Goal: Transaction & Acquisition: Purchase product/service

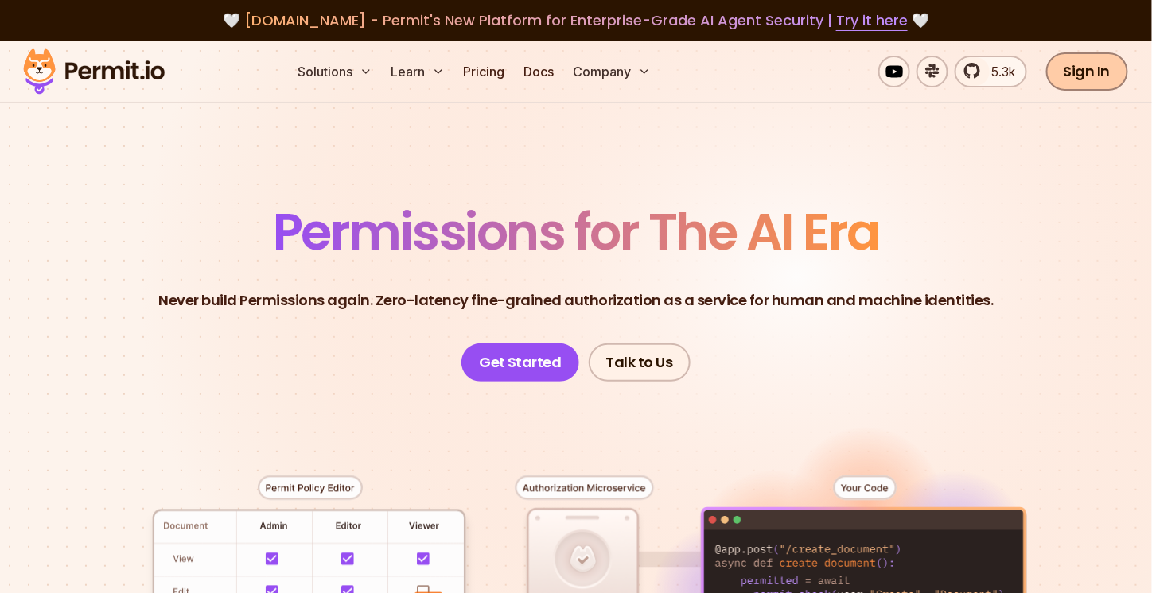
click at [1106, 72] on link "Sign In" at bounding box center [1087, 71] width 82 height 38
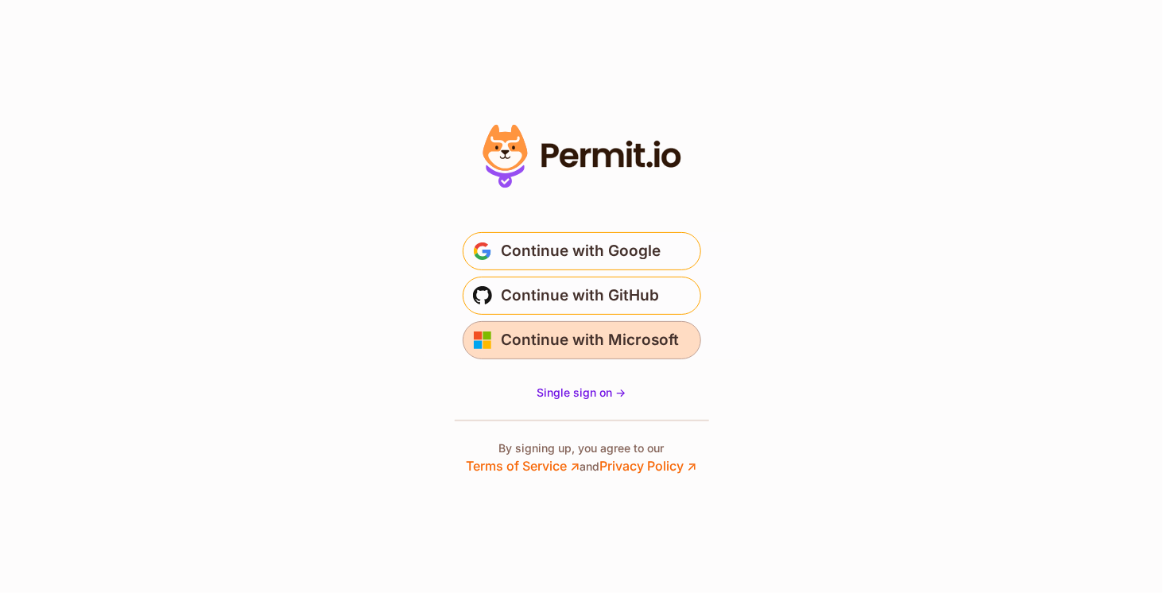
click at [564, 340] on span "Continue with Microsoft" at bounding box center [591, 340] width 178 height 25
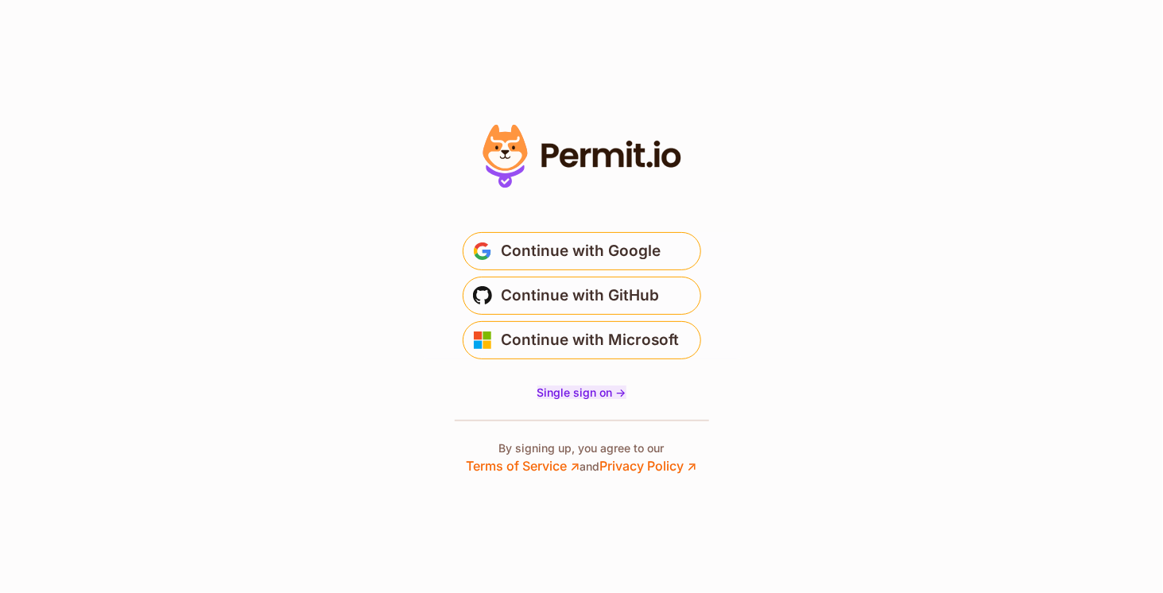
click at [573, 391] on span "Single sign on ->" at bounding box center [582, 393] width 89 height 14
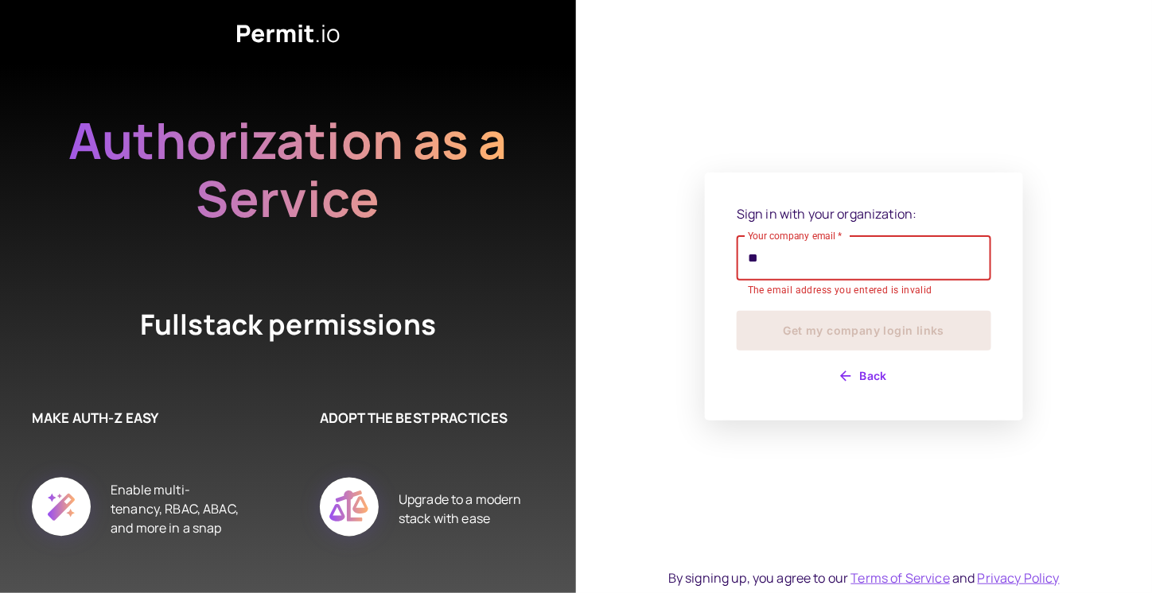
type input "**********"
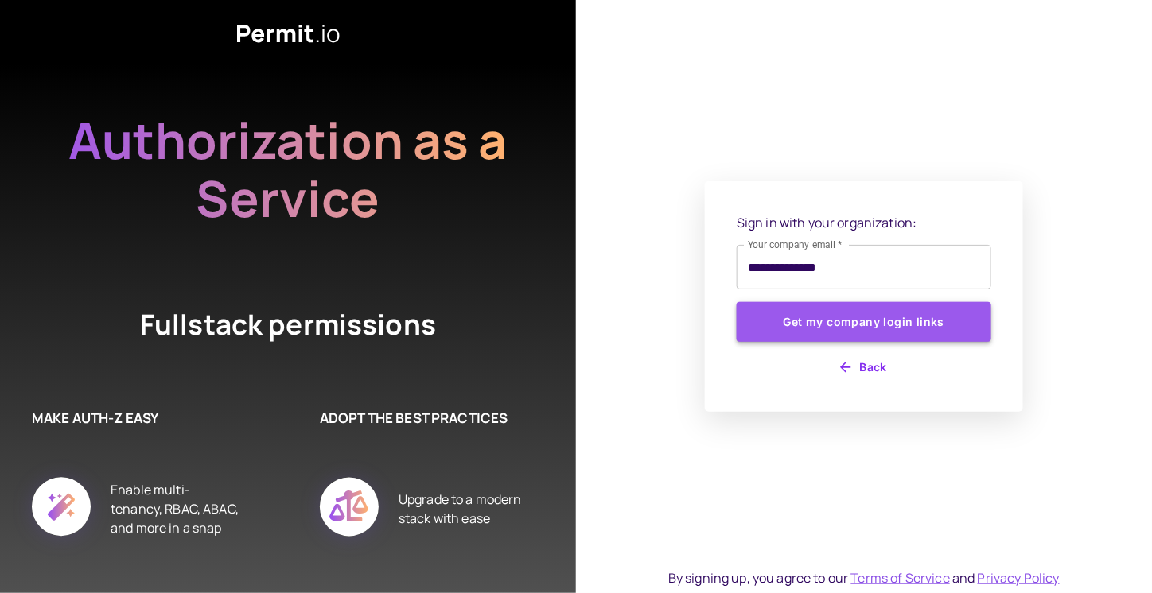
click at [837, 325] on button "Get my company login links" at bounding box center [863, 322] width 254 height 40
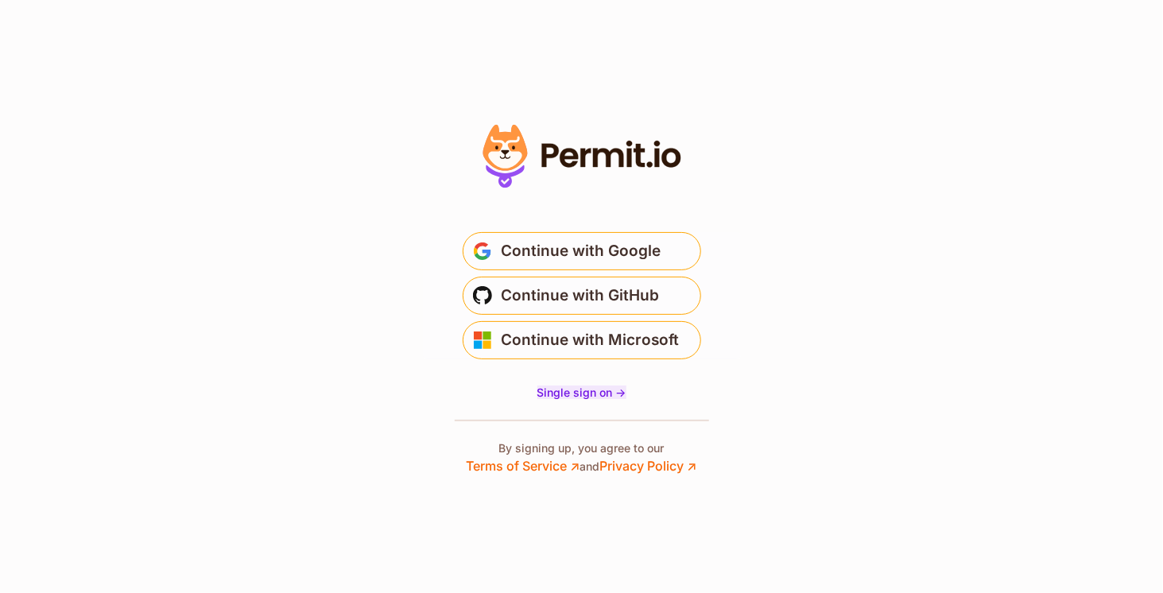
click at [581, 395] on span "Single sign on ->" at bounding box center [582, 393] width 89 height 14
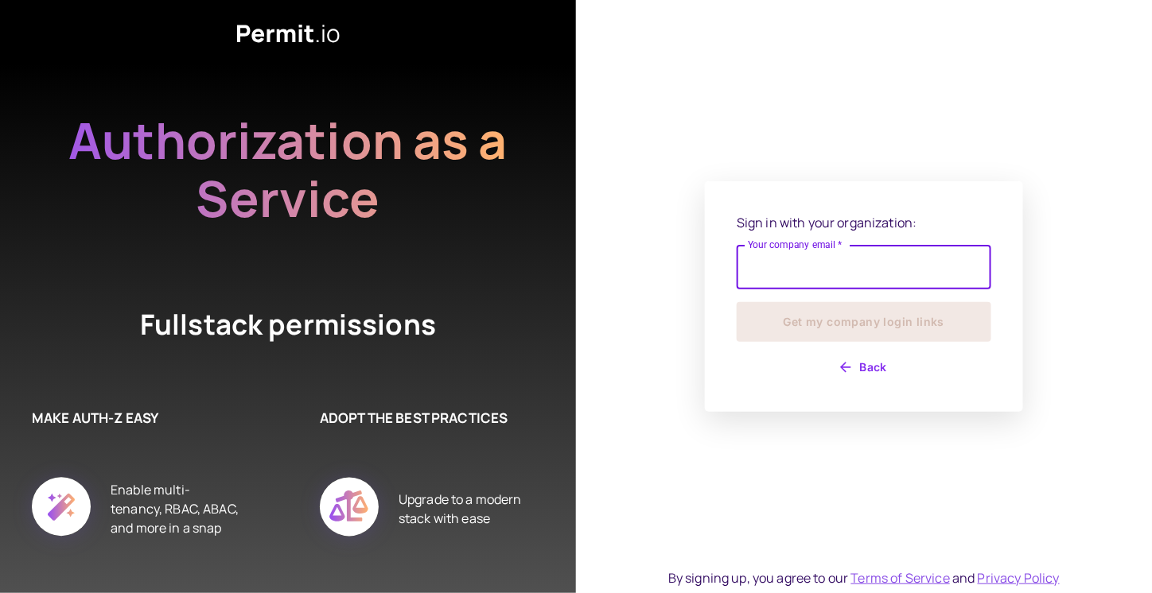
click at [872, 373] on button "Back" at bounding box center [863, 367] width 254 height 25
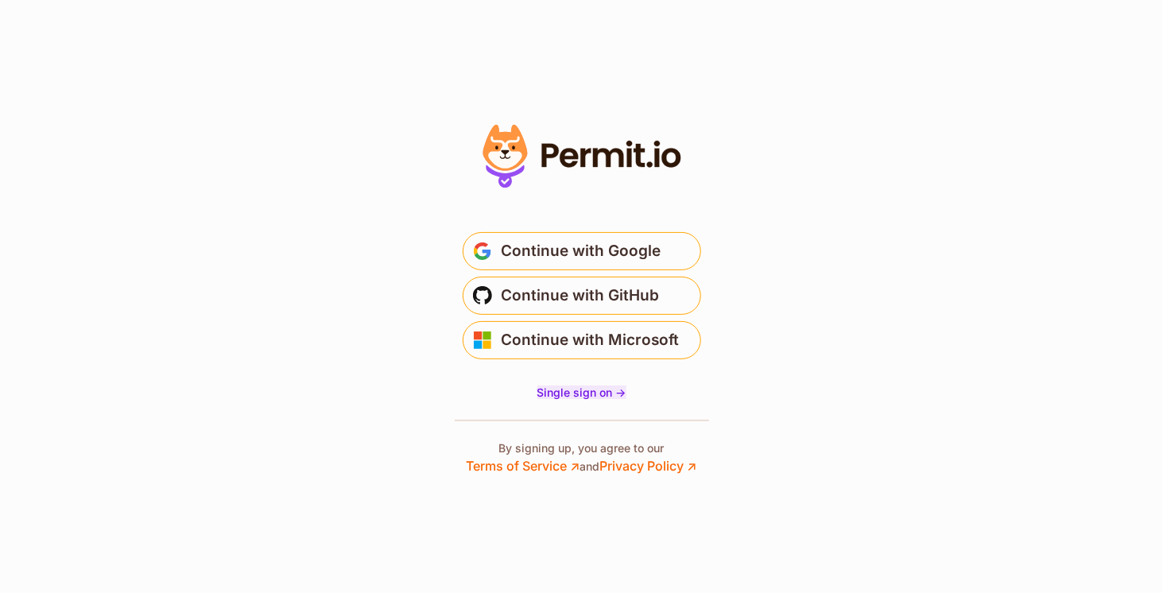
click at [576, 388] on span "Single sign on ->" at bounding box center [582, 393] width 89 height 14
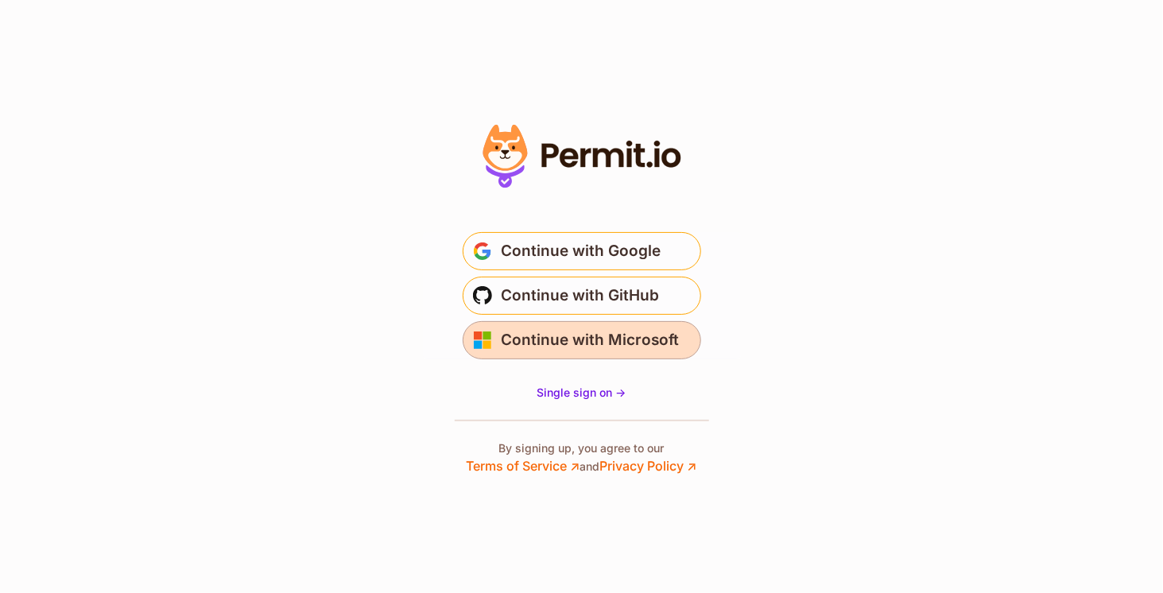
click at [540, 348] on span "Continue with Microsoft" at bounding box center [591, 340] width 178 height 25
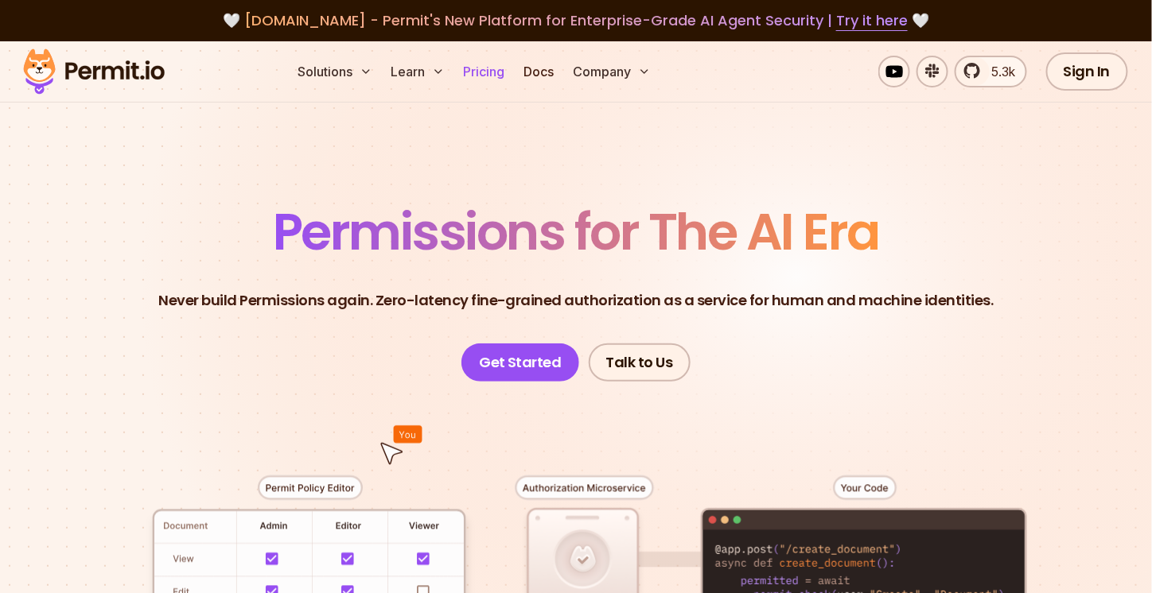
click at [475, 64] on link "Pricing" at bounding box center [484, 72] width 54 height 32
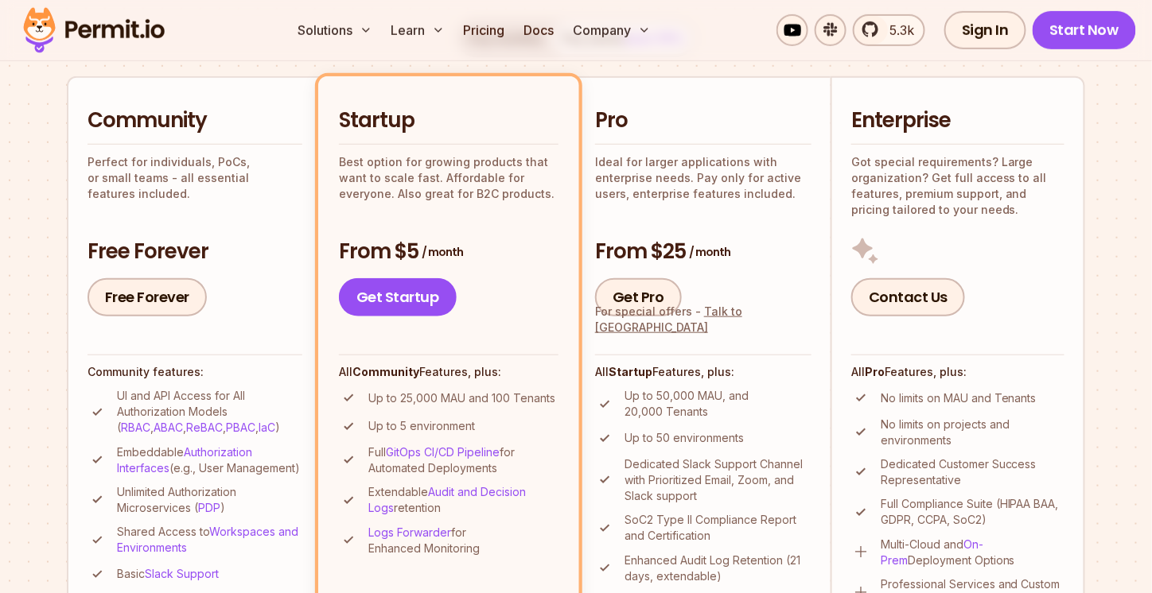
scroll to position [371, 0]
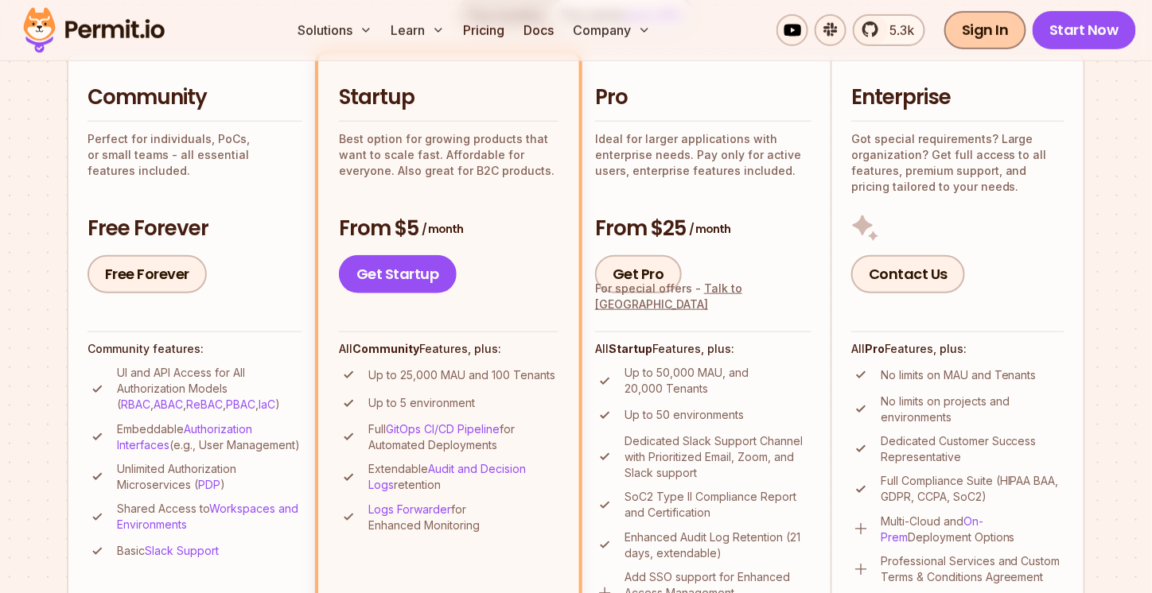
click at [1009, 42] on link "Sign In" at bounding box center [985, 30] width 82 height 38
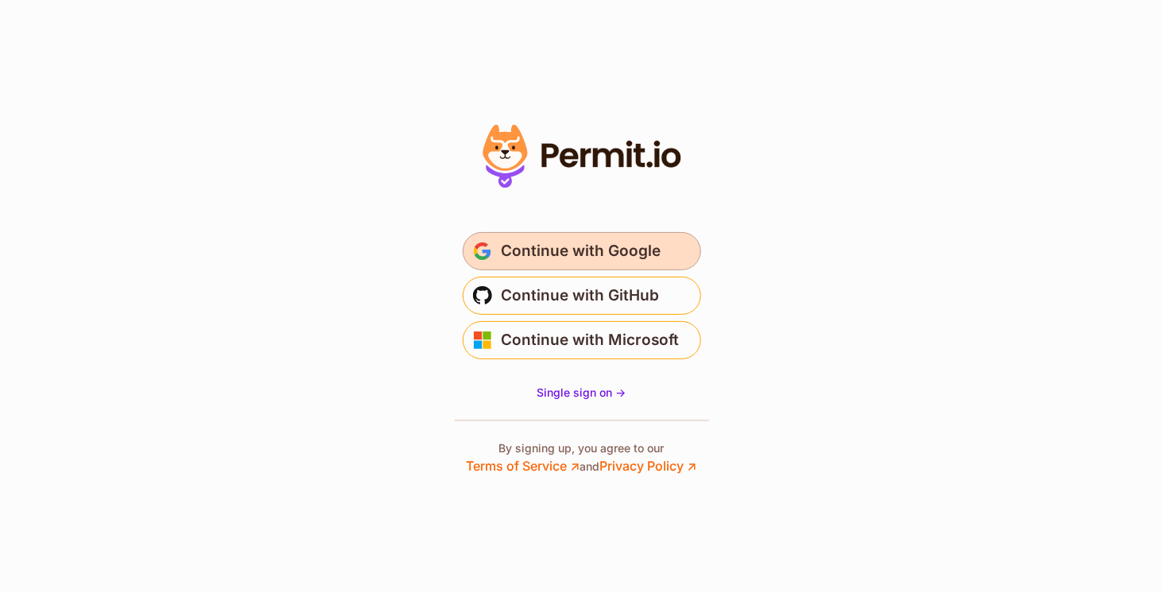
click at [503, 246] on span "Continue with Google" at bounding box center [582, 251] width 160 height 25
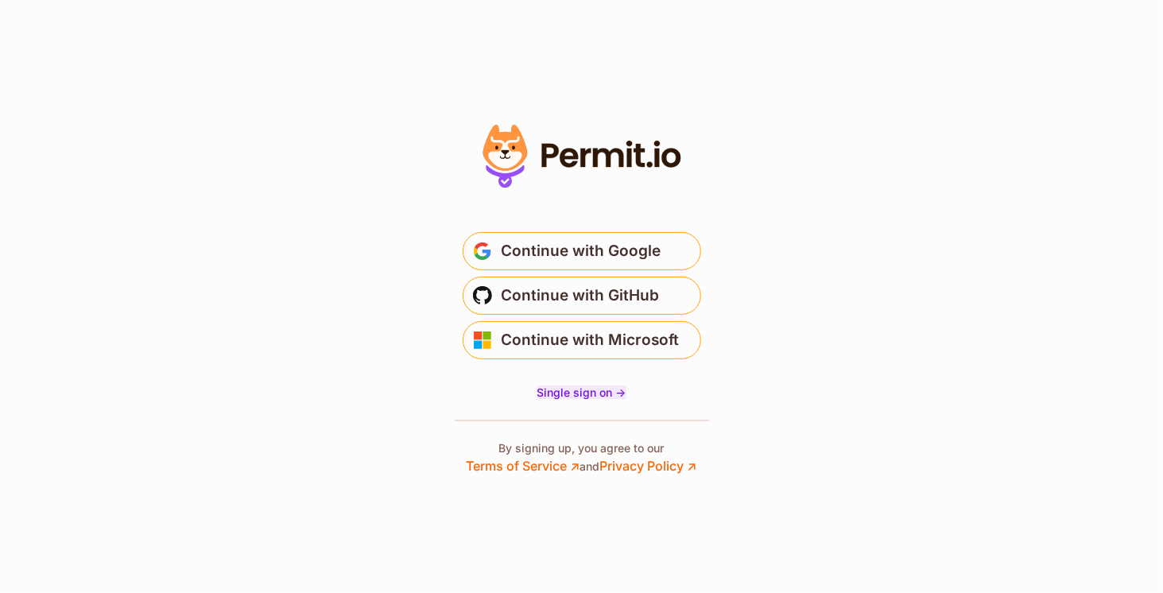
drag, startPoint x: 0, startPoint y: 0, endPoint x: 576, endPoint y: 394, distance: 697.9
click at [576, 394] on span "Single sign on ->" at bounding box center [582, 393] width 89 height 14
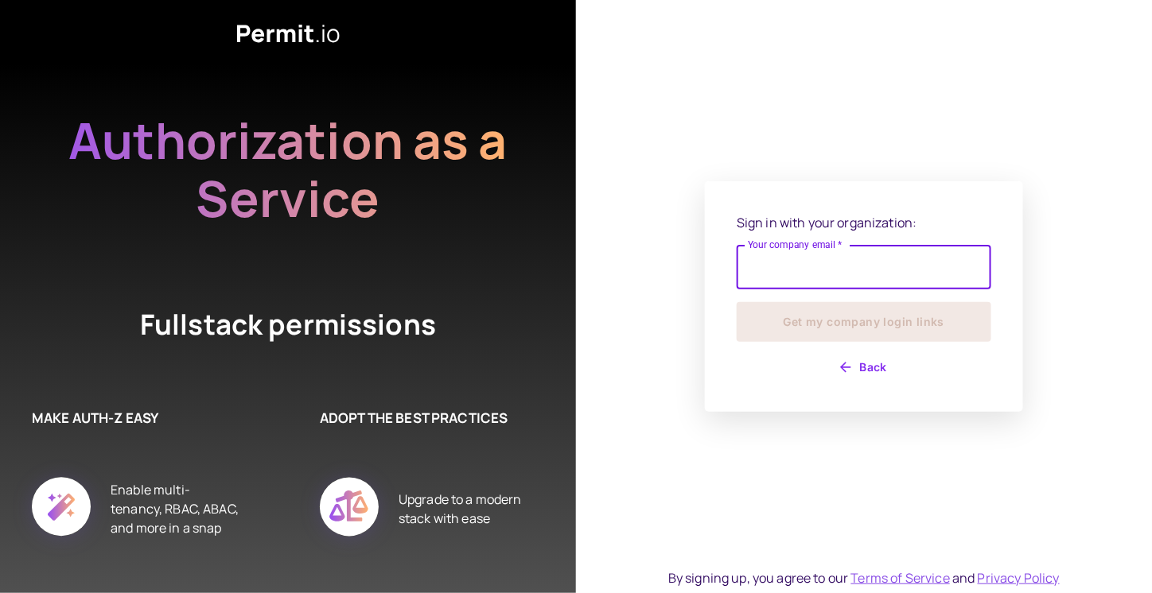
click at [820, 289] on input "Your company email   *" at bounding box center [863, 267] width 254 height 45
click at [975, 245] on protonpass-control-f794 at bounding box center [863, 245] width 254 height 0
click at [843, 248] on input "Your company email   *" at bounding box center [863, 267] width 254 height 45
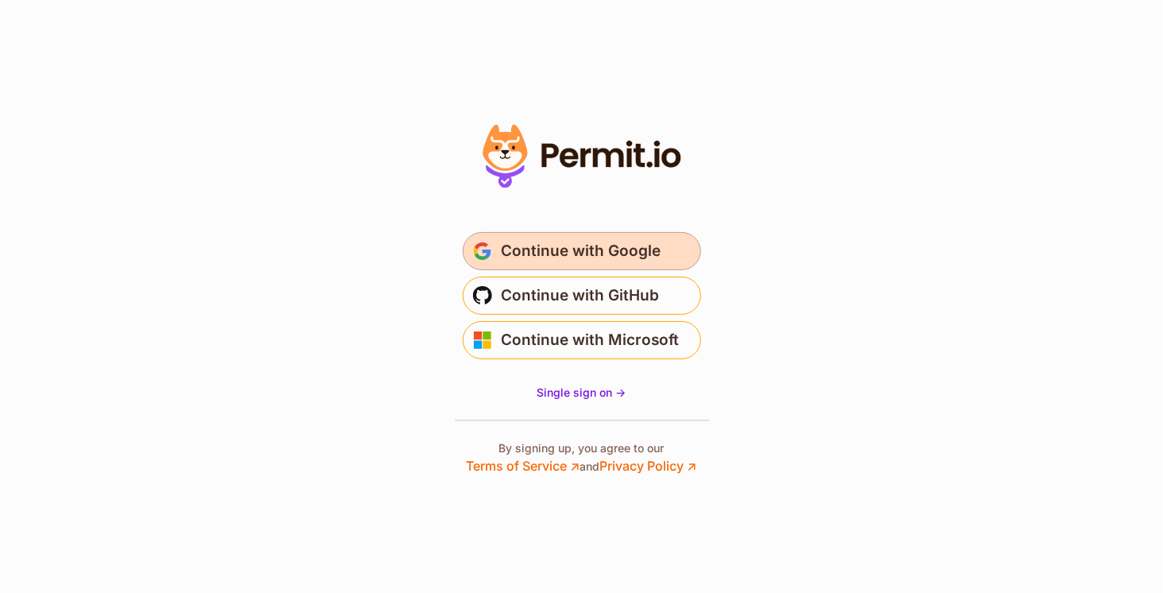
click at [521, 248] on span "Continue with Google" at bounding box center [582, 251] width 160 height 25
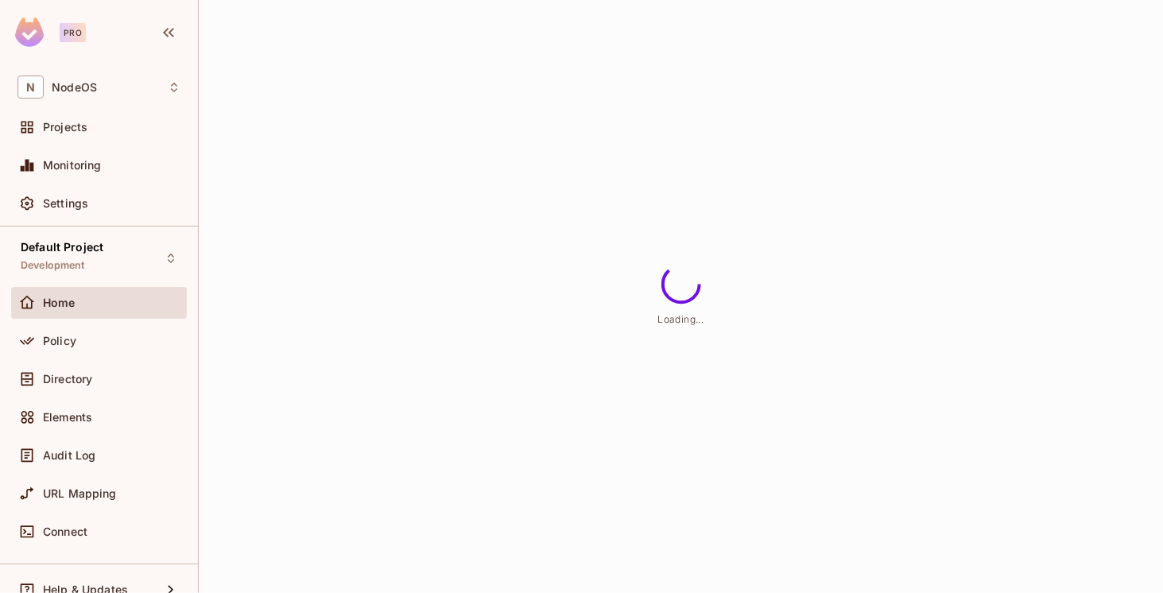
click at [794, 495] on div "Loading..." at bounding box center [681, 296] width 965 height 593
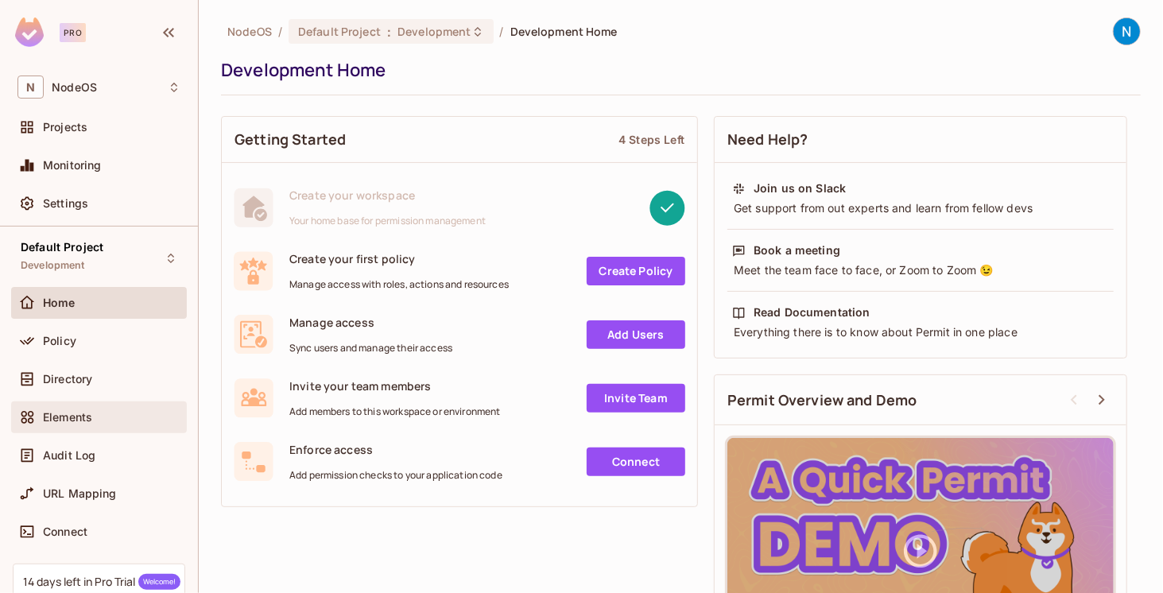
scroll to position [124, 0]
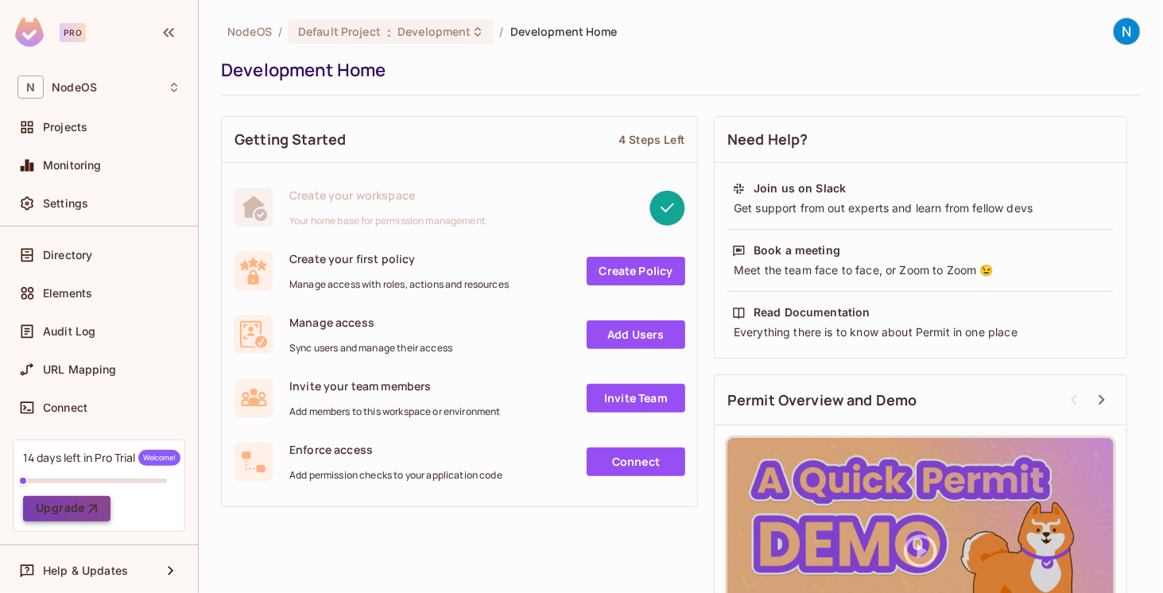
click at [75, 499] on button "Upgrade" at bounding box center [66, 508] width 87 height 25
click at [412, 530] on div "Getting Started 4 Steps Left Create your workspace Your home base for permissio…" at bounding box center [681, 399] width 920 height 583
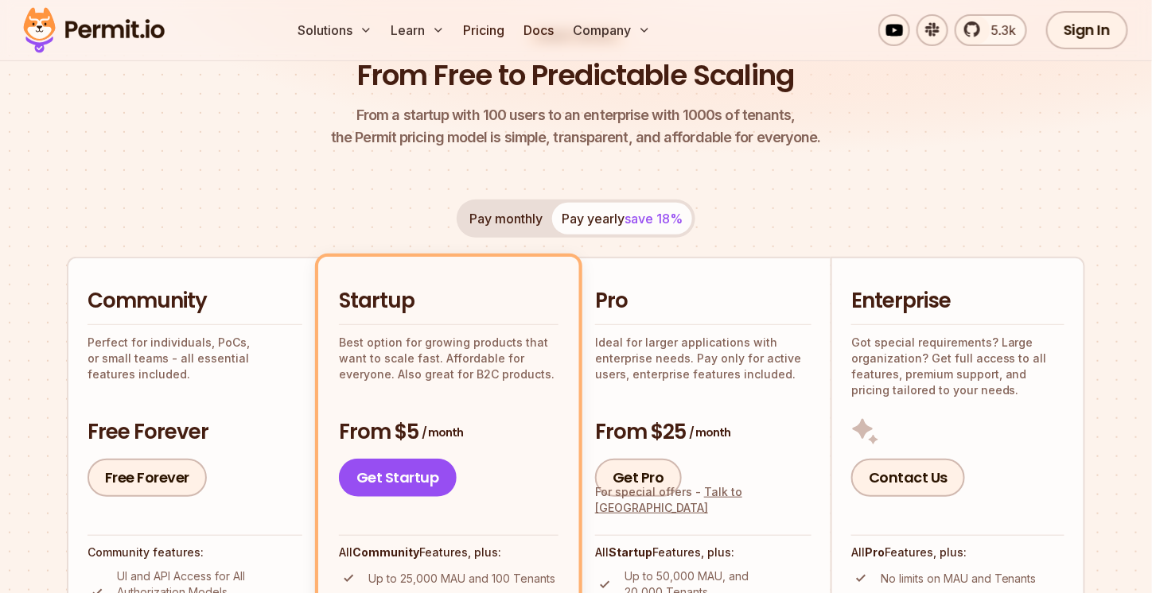
scroll to position [167, 0]
click at [472, 220] on button "Pay monthly" at bounding box center [506, 219] width 92 height 32
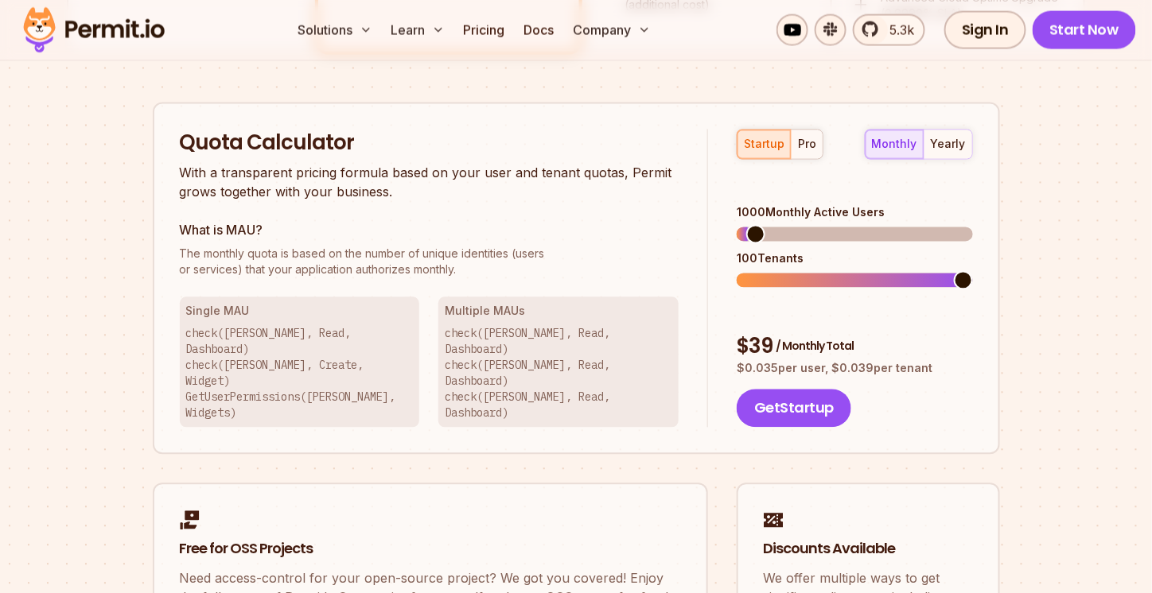
scroll to position [977, 0]
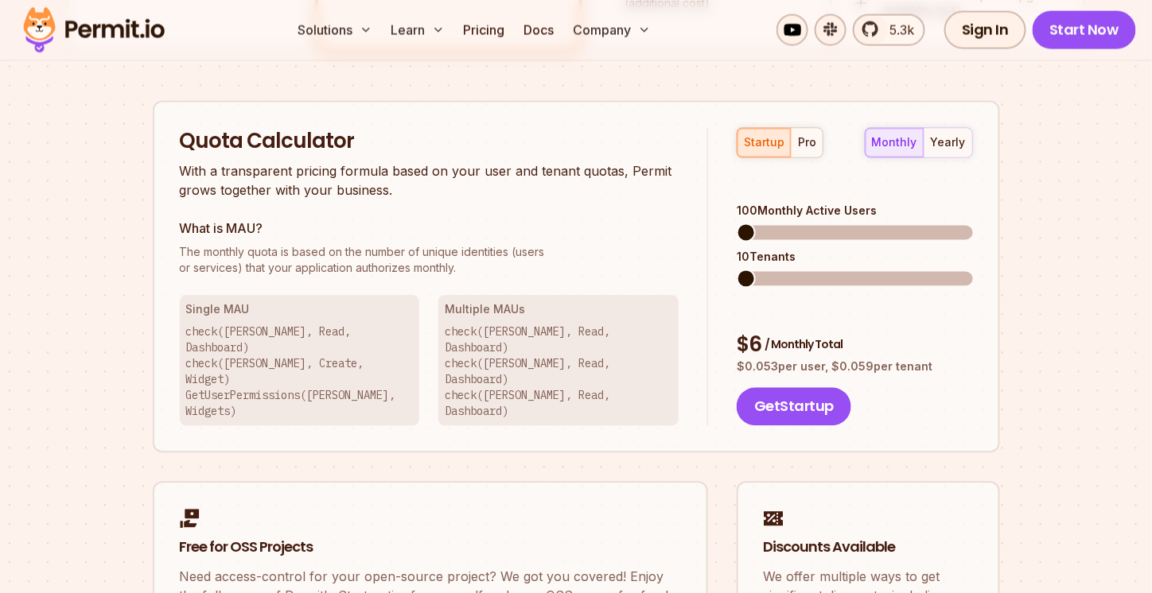
click at [736, 226] on span at bounding box center [736, 233] width 0 height 14
click at [754, 272] on span at bounding box center [853, 279] width 235 height 14
click at [772, 270] on span at bounding box center [769, 279] width 19 height 19
click at [736, 223] on span at bounding box center [745, 232] width 19 height 19
click at [760, 270] on span at bounding box center [769, 279] width 19 height 19
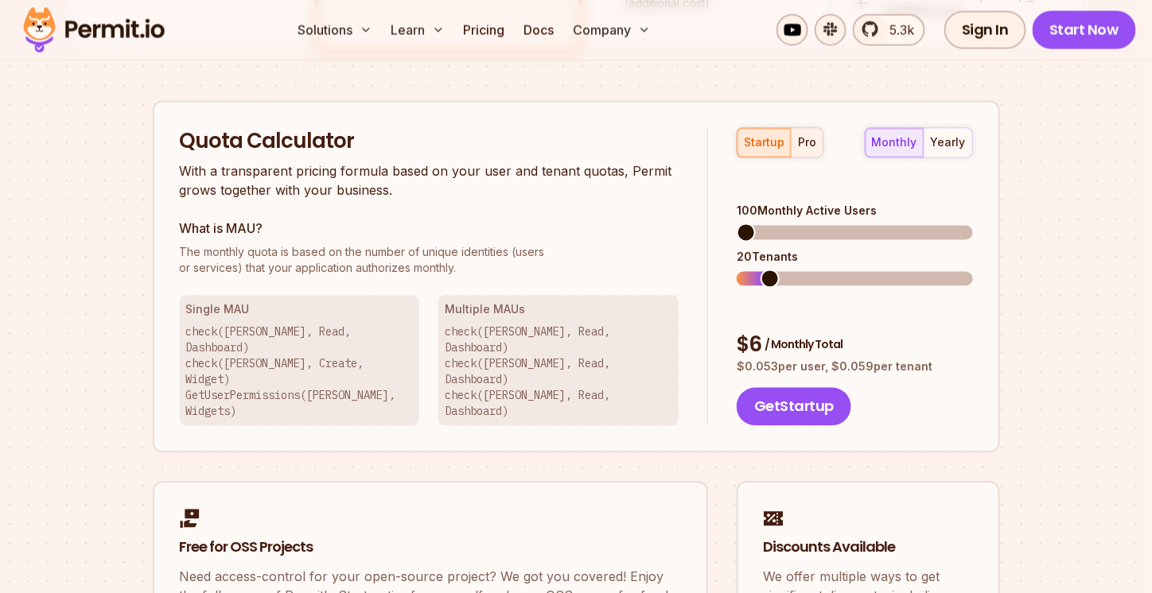
click at [806, 135] on div "pro" at bounding box center [807, 143] width 18 height 16
click at [736, 223] on span at bounding box center [745, 232] width 19 height 19
click at [761, 135] on div "startup" at bounding box center [764, 143] width 41 height 16
click at [760, 270] on span at bounding box center [769, 279] width 19 height 19
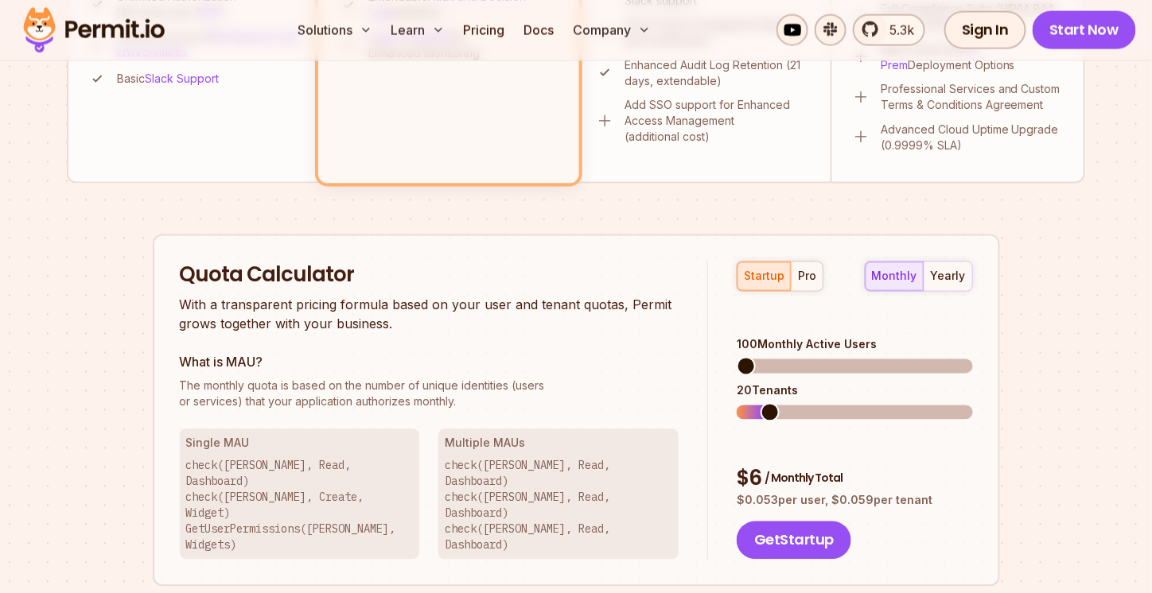
scroll to position [841, 0]
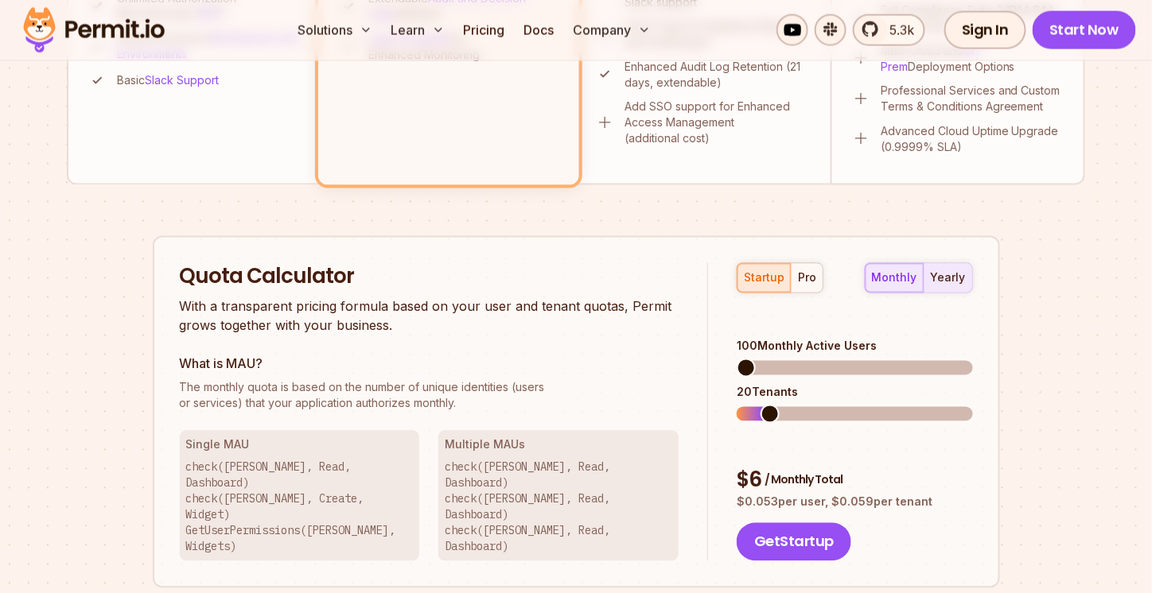
click at [949, 275] on div "yearly" at bounding box center [947, 278] width 35 height 16
click at [898, 278] on div "monthly" at bounding box center [894, 278] width 45 height 16
click at [771, 523] on button "Get Startup" at bounding box center [793, 542] width 115 height 38
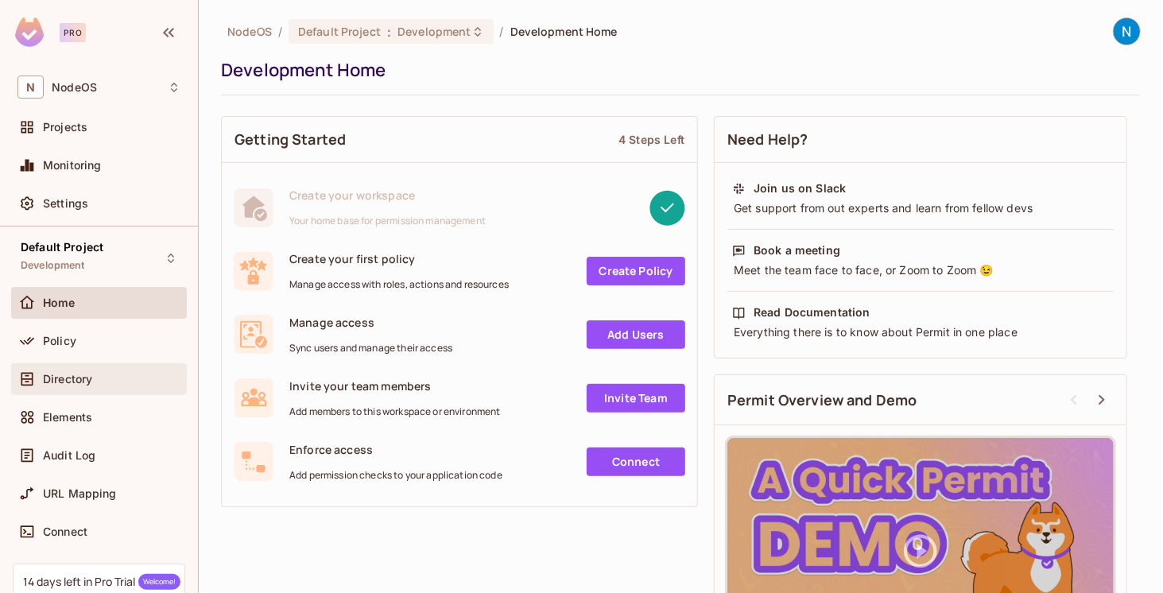
scroll to position [124, 0]
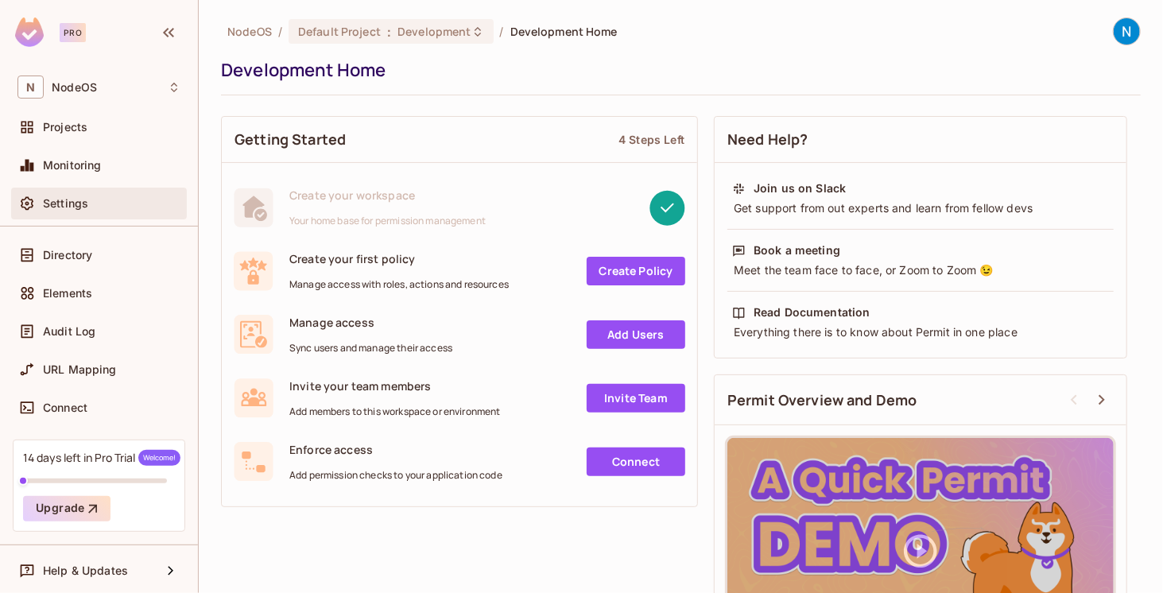
click at [42, 191] on div "Settings" at bounding box center [99, 204] width 176 height 32
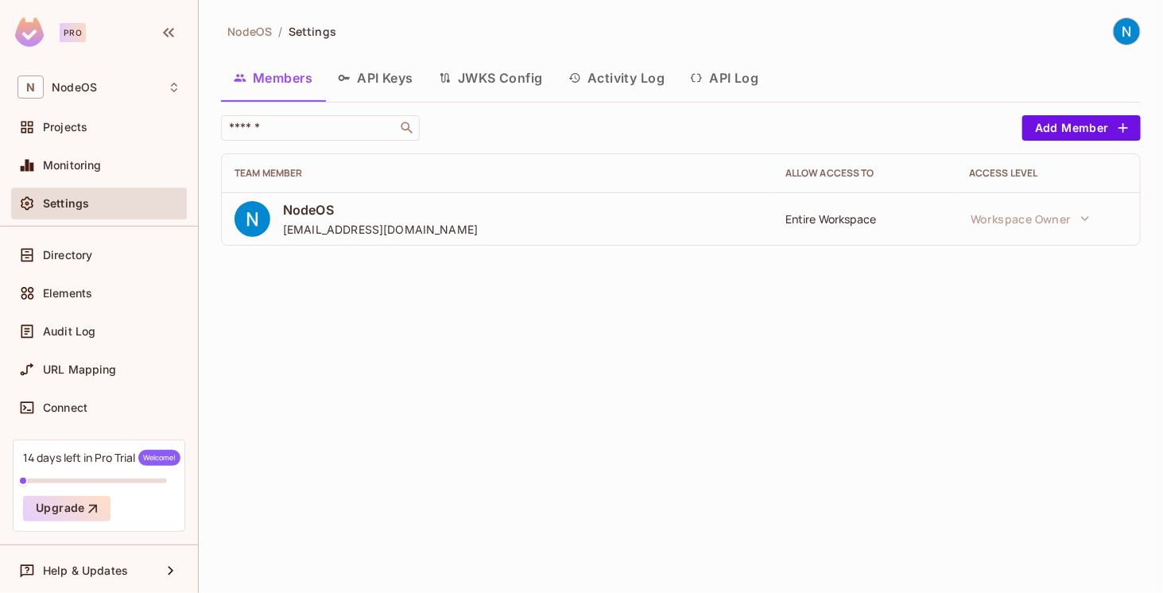
click at [1119, 33] on img at bounding box center [1127, 31] width 26 height 26
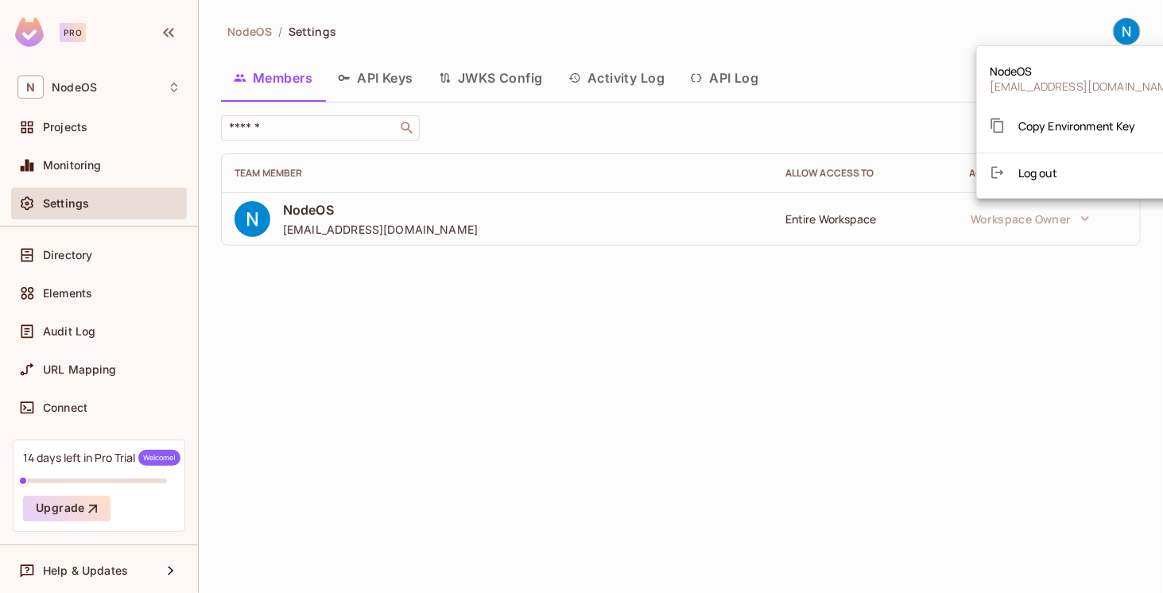
click at [607, 318] on div at bounding box center [581, 296] width 1163 height 593
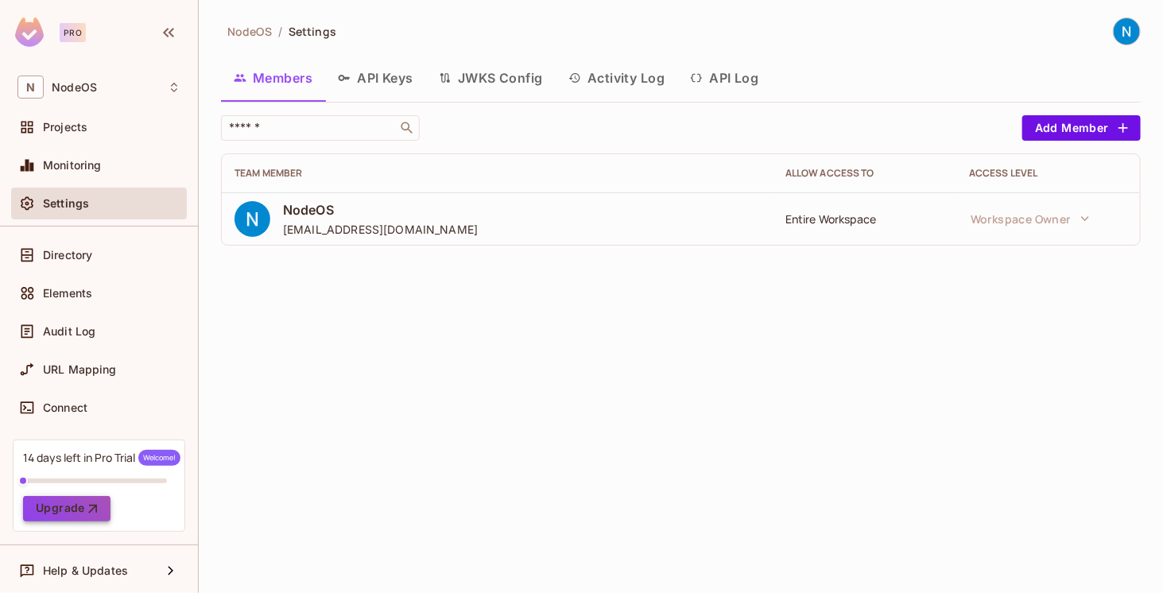
click at [67, 505] on button "Upgrade" at bounding box center [66, 508] width 87 height 25
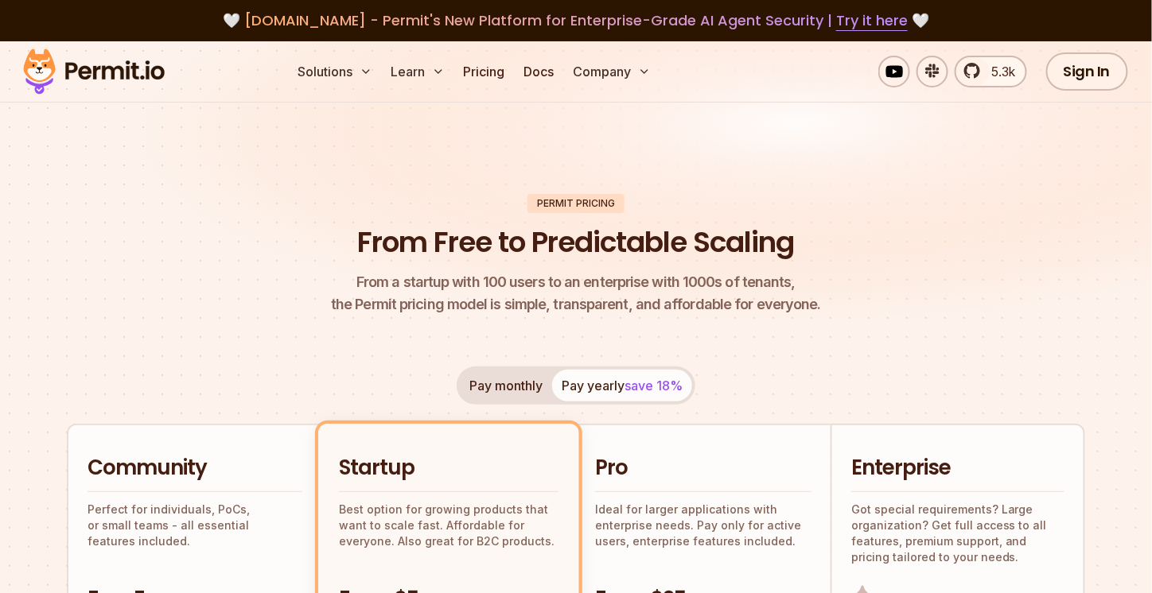
click at [902, 122] on img at bounding box center [576, 194] width 1152 height 307
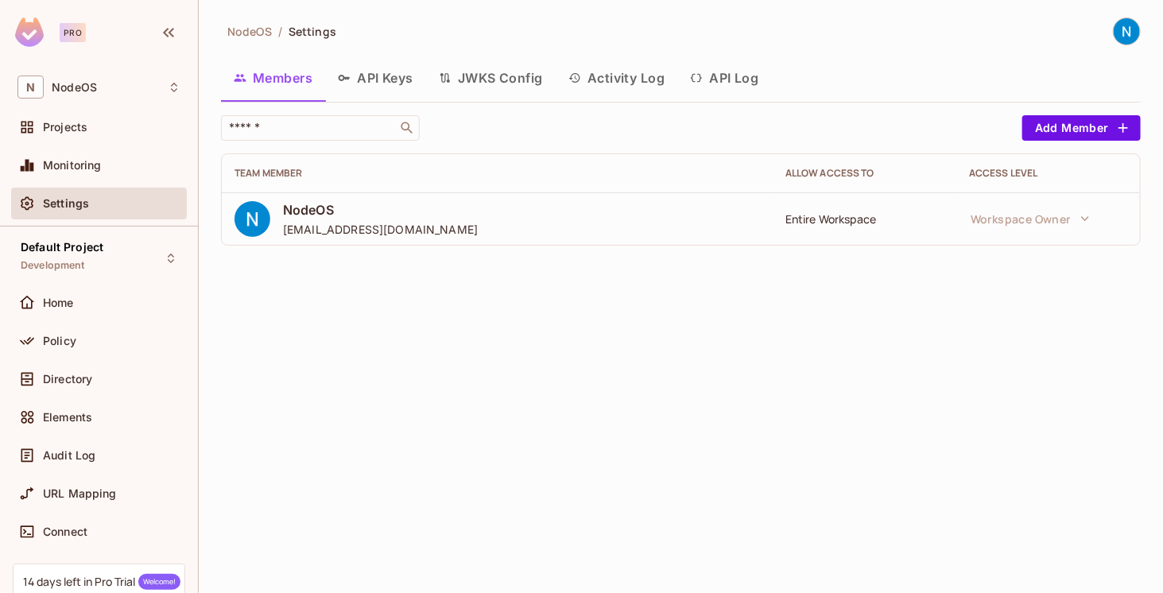
scroll to position [124, 0]
